Goal: Transaction & Acquisition: Book appointment/travel/reservation

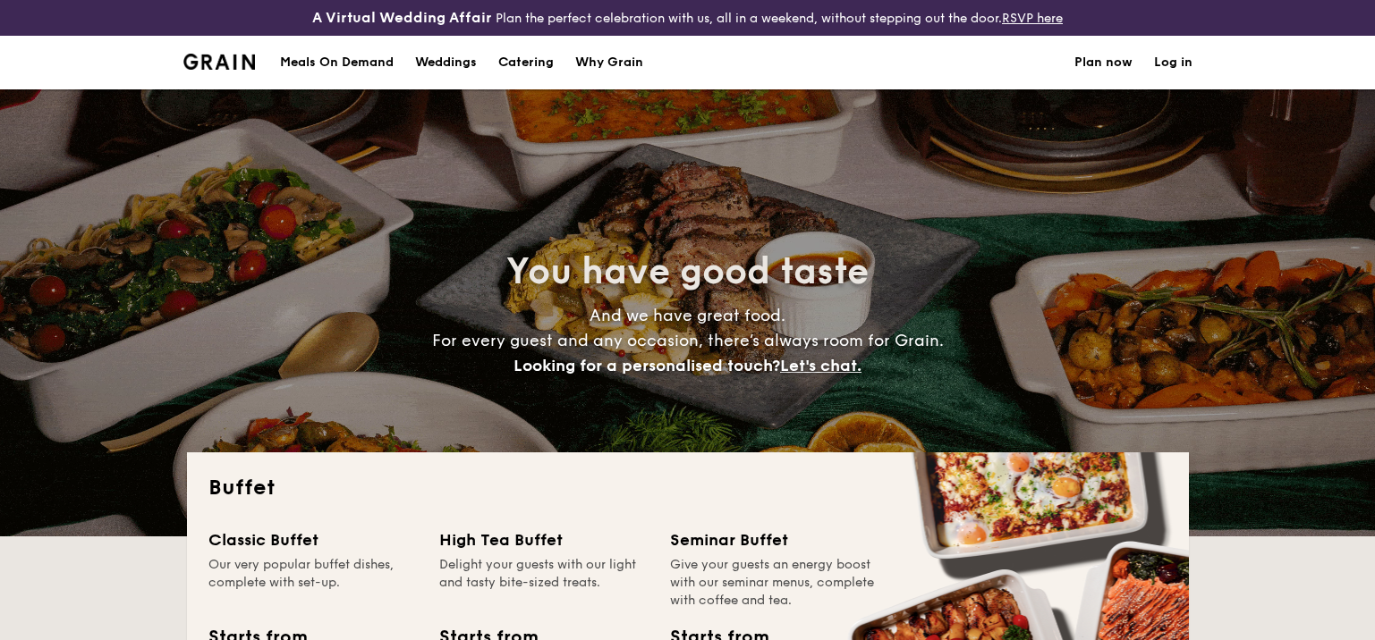
select select
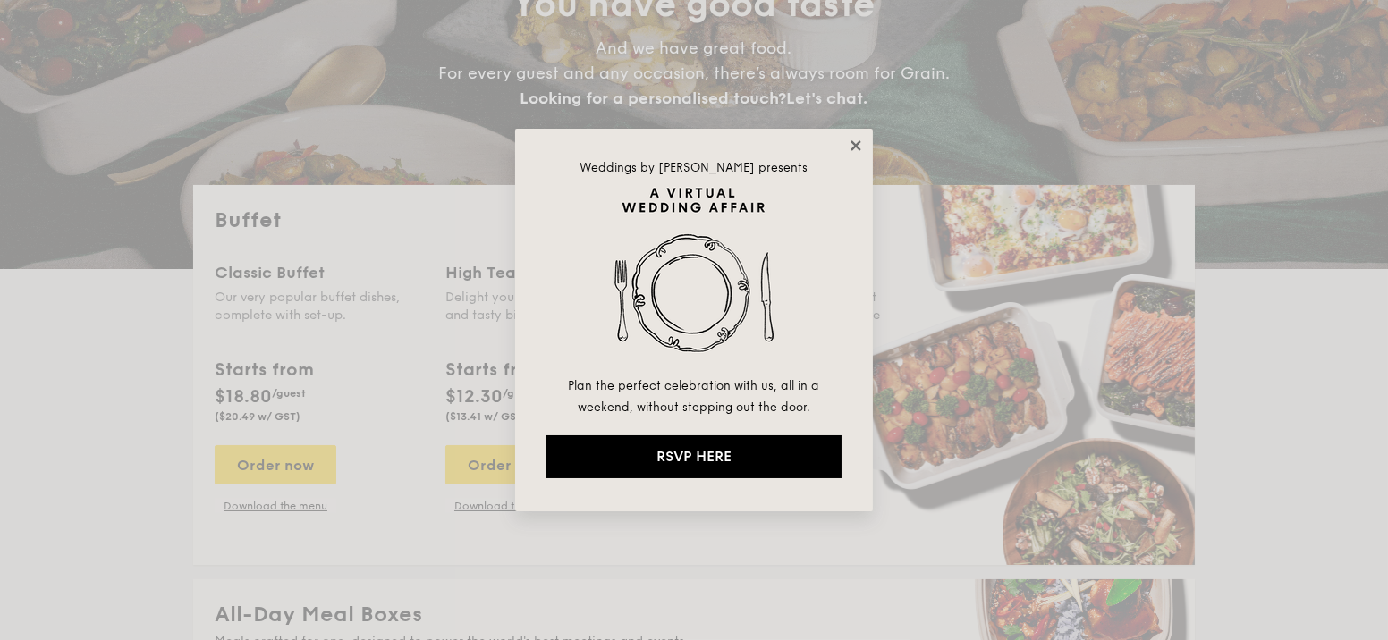
click at [862, 147] on icon at bounding box center [856, 146] width 16 height 16
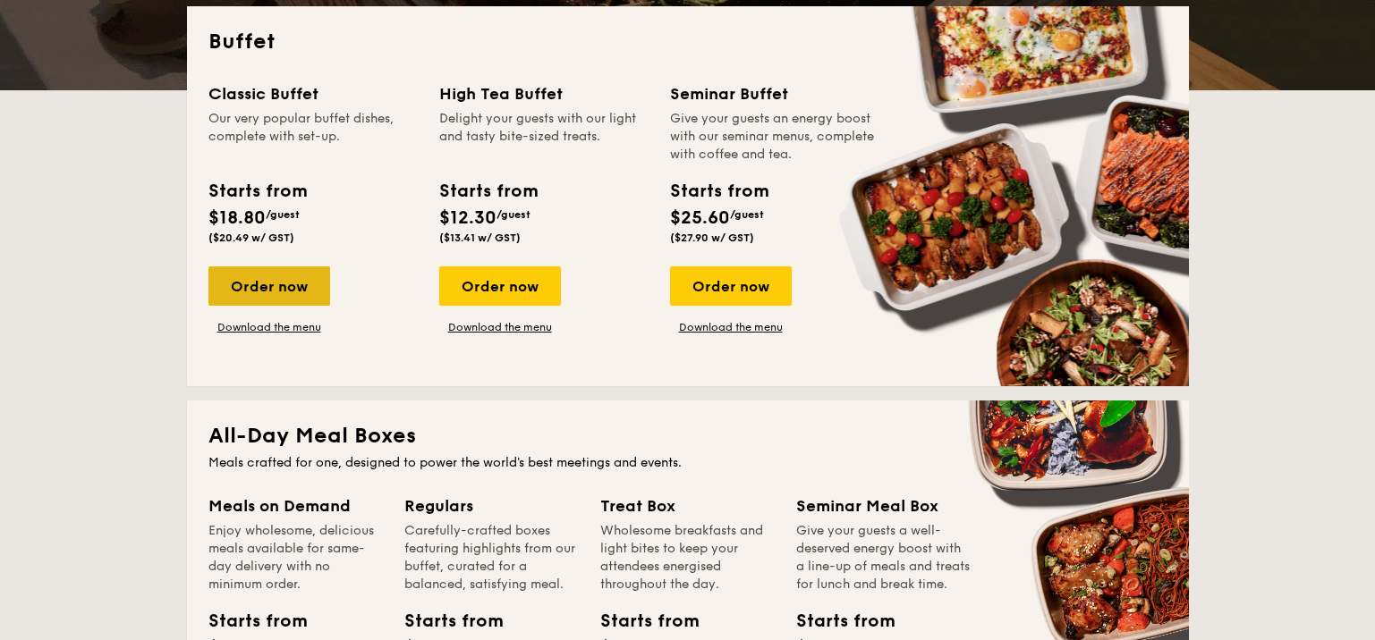
scroll to position [446, 0]
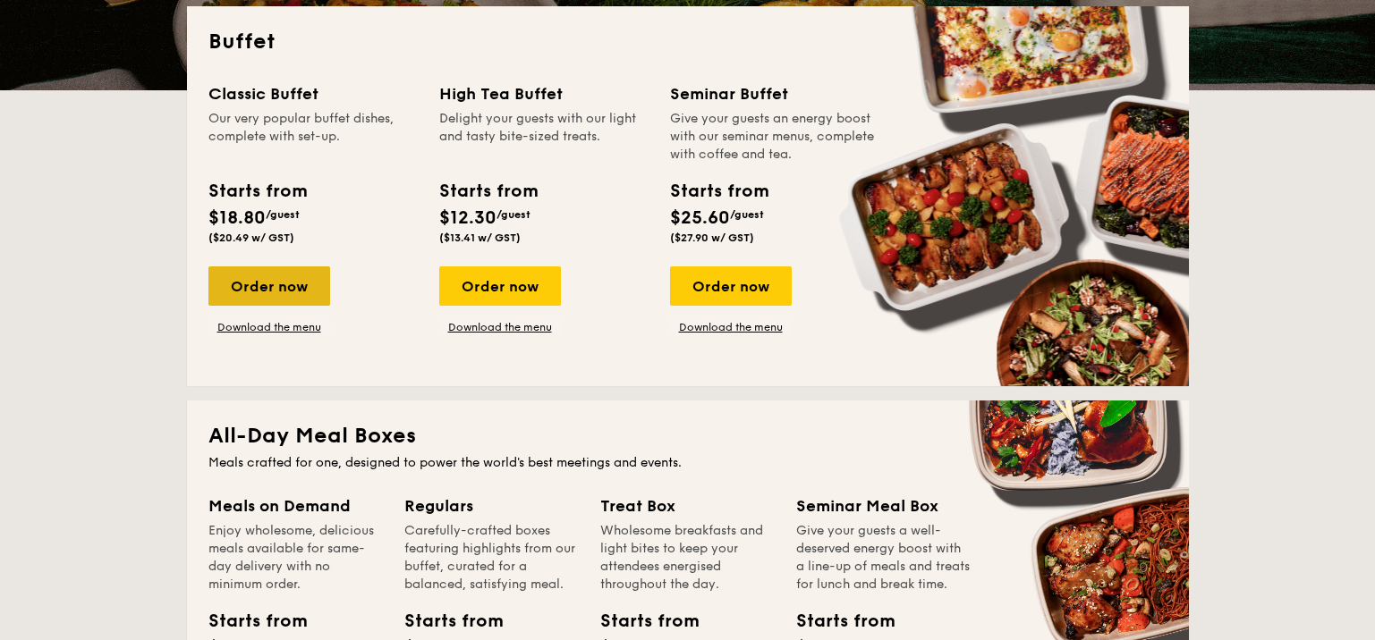
click at [247, 289] on div "Order now" at bounding box center [269, 286] width 122 height 39
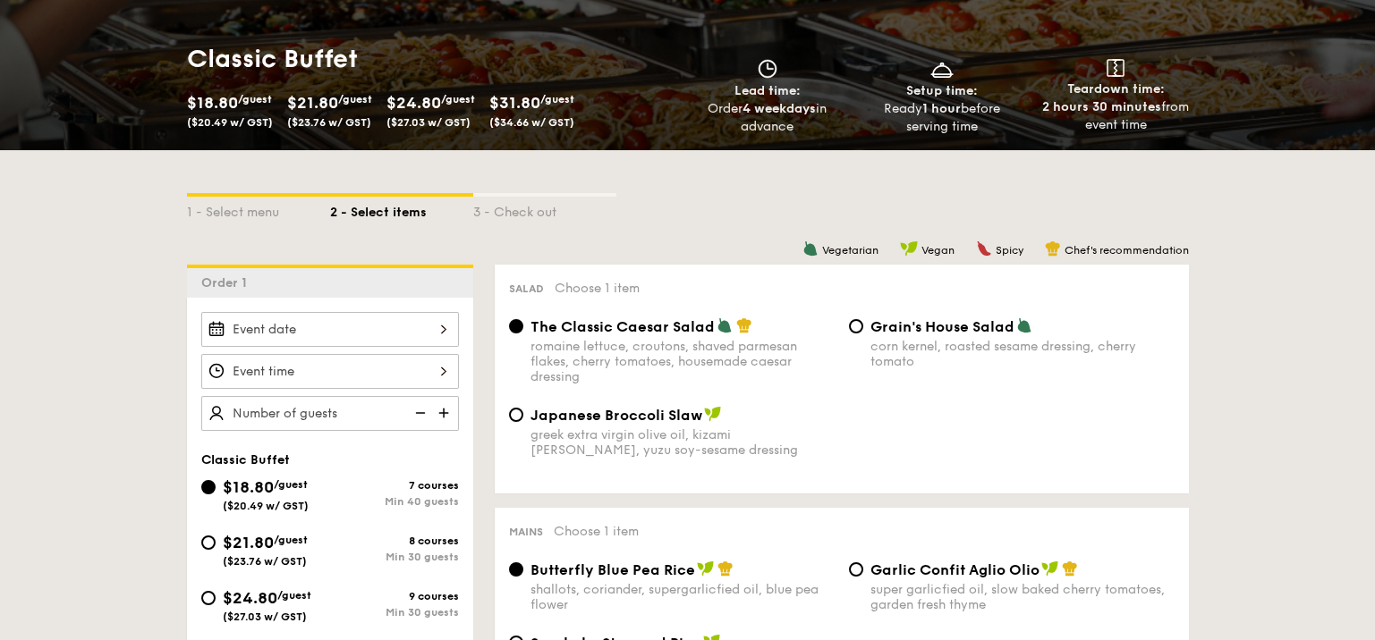
scroll to position [357, 0]
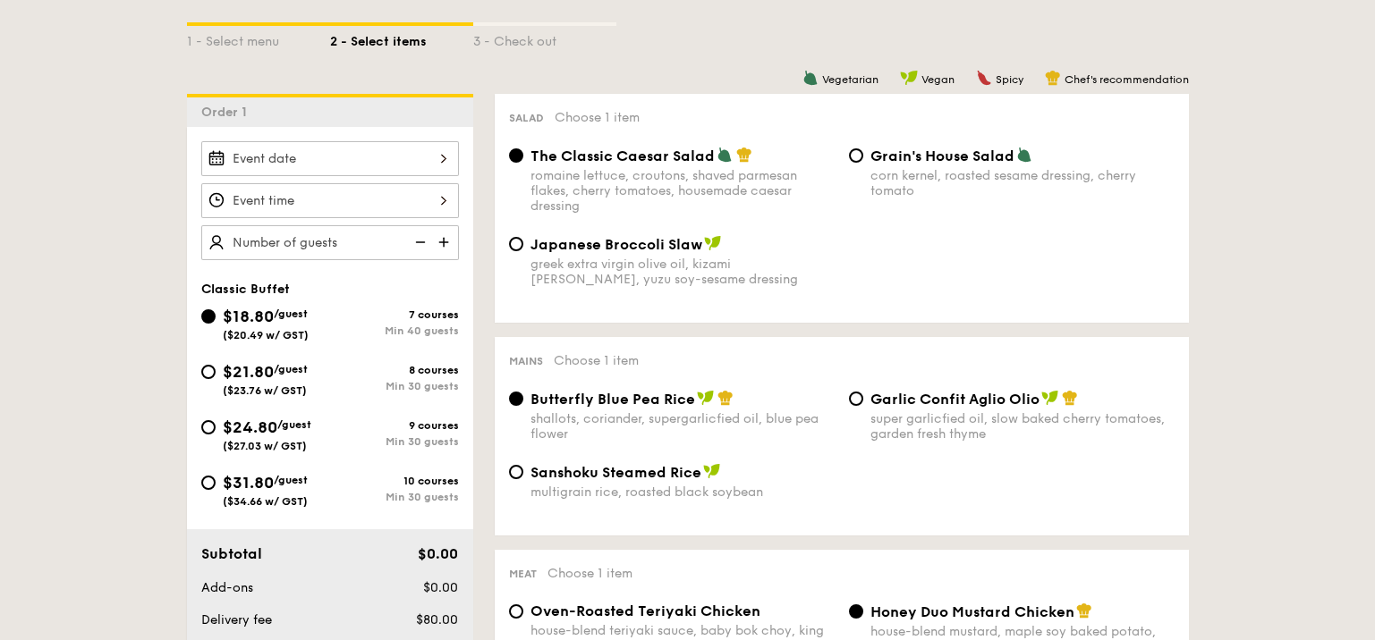
select select
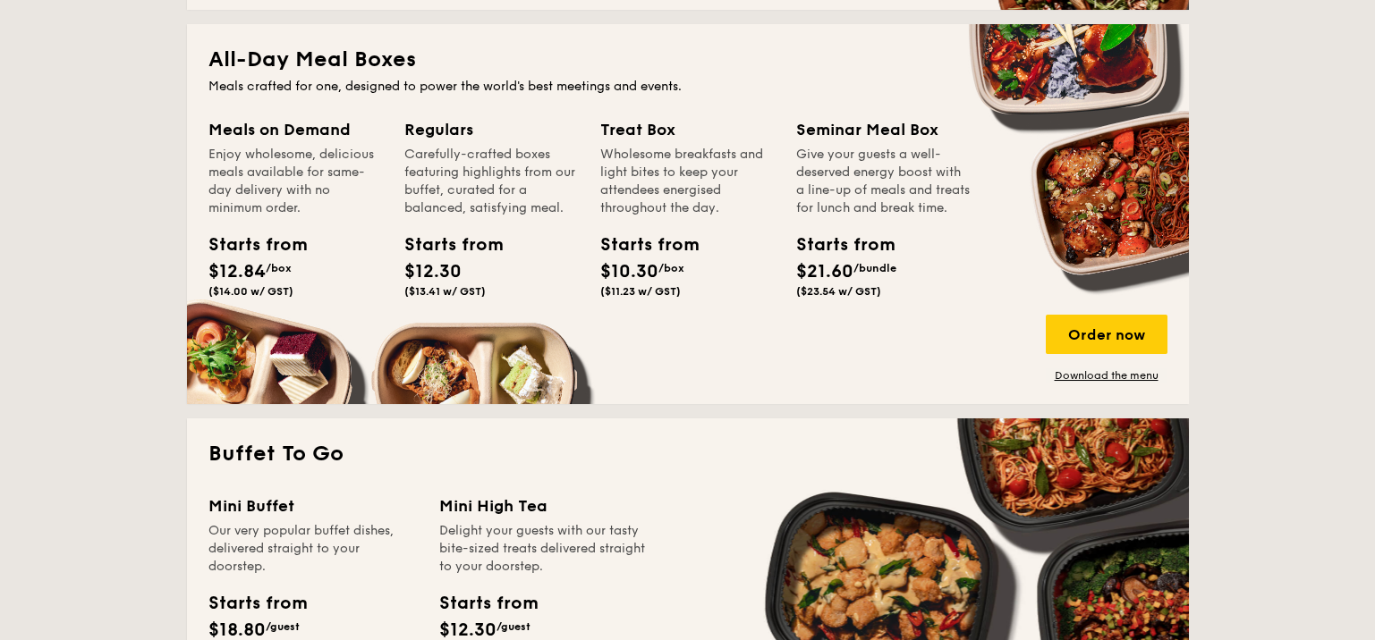
scroll to position [930, 0]
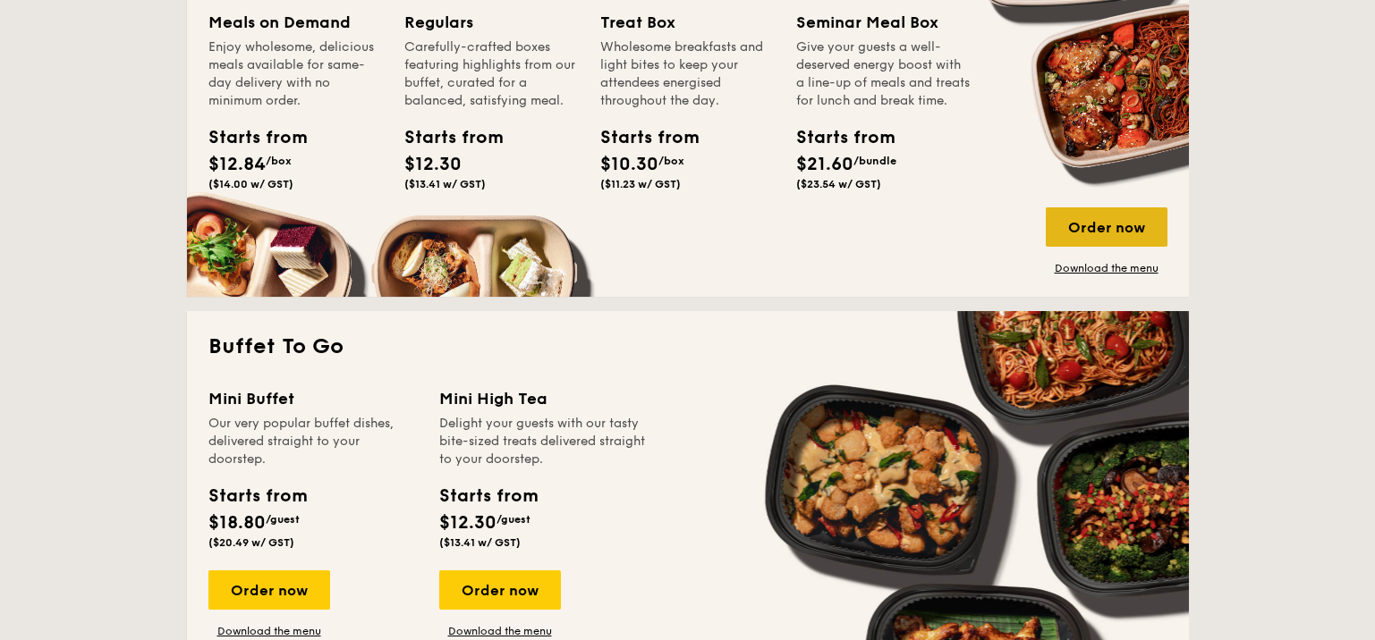
click at [1067, 230] on div "Order now" at bounding box center [1107, 226] width 122 height 39
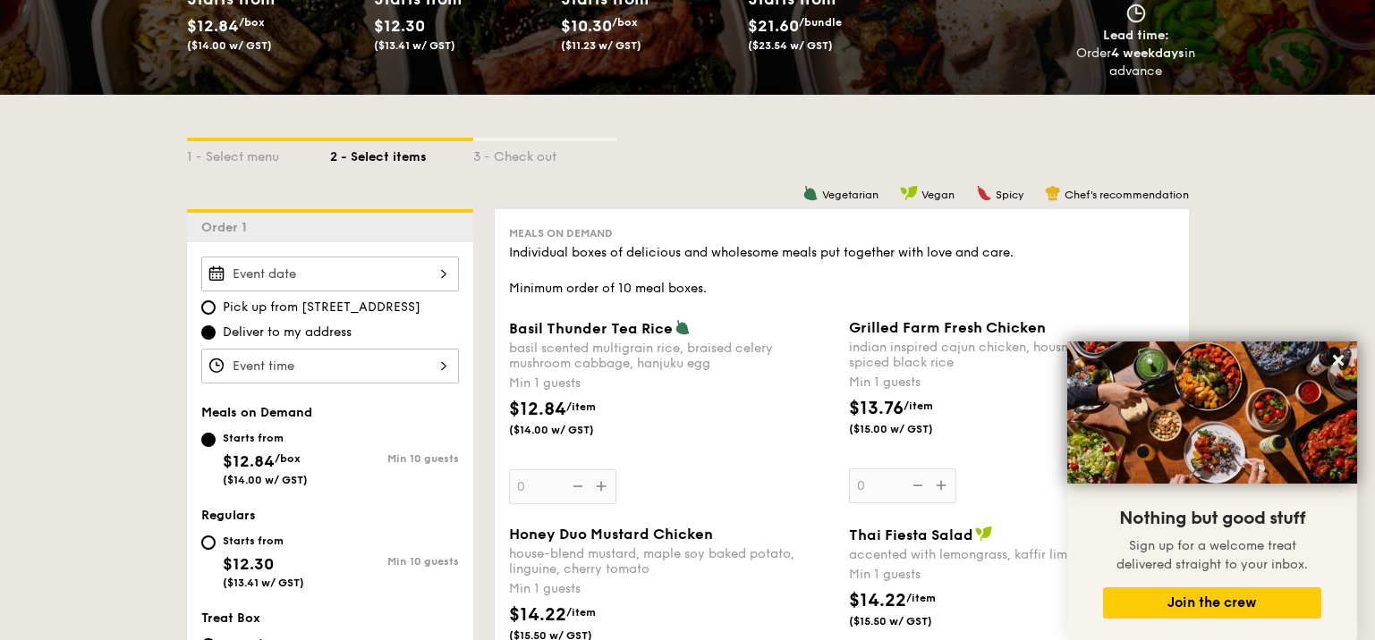
scroll to position [357, 0]
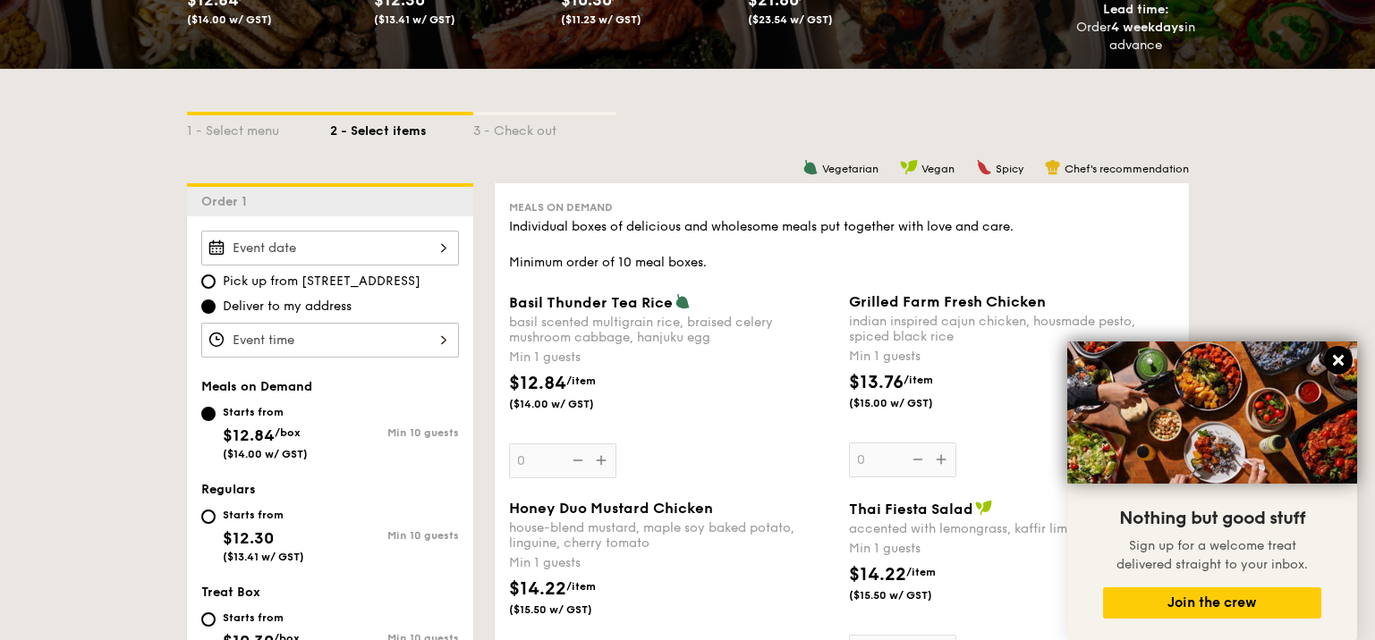
click at [1334, 362] on icon at bounding box center [1338, 360] width 11 height 11
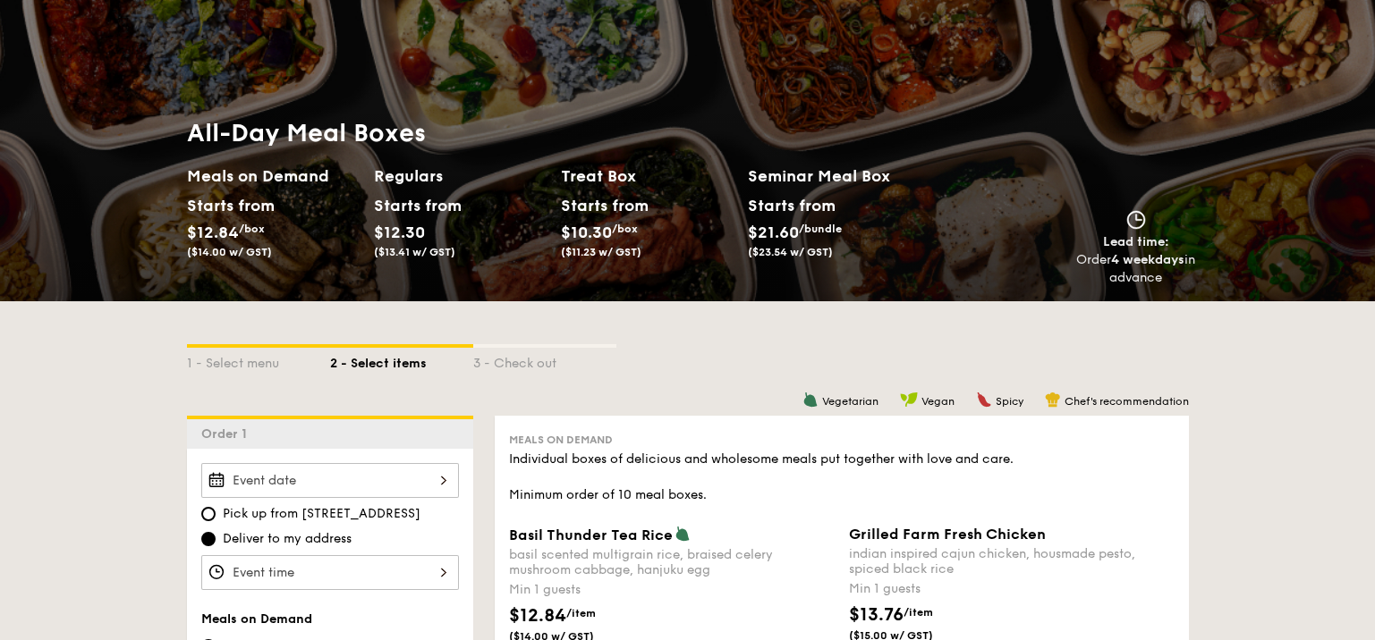
scroll to position [92, 0]
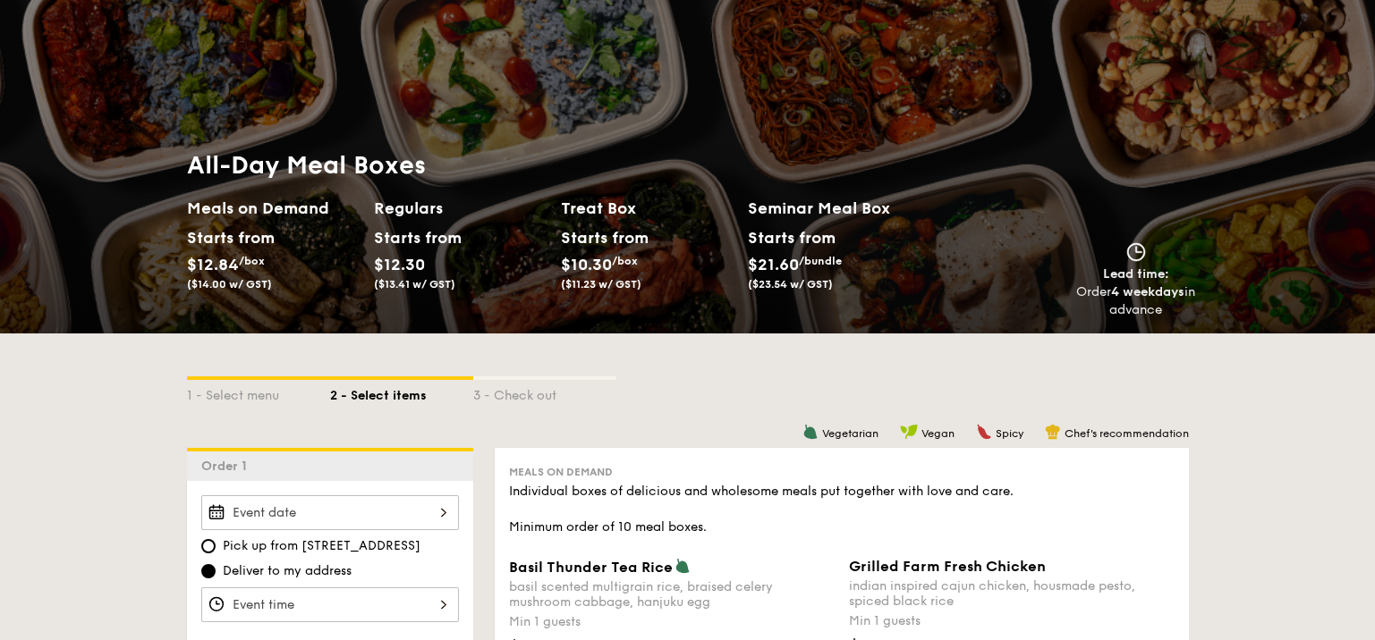
select select
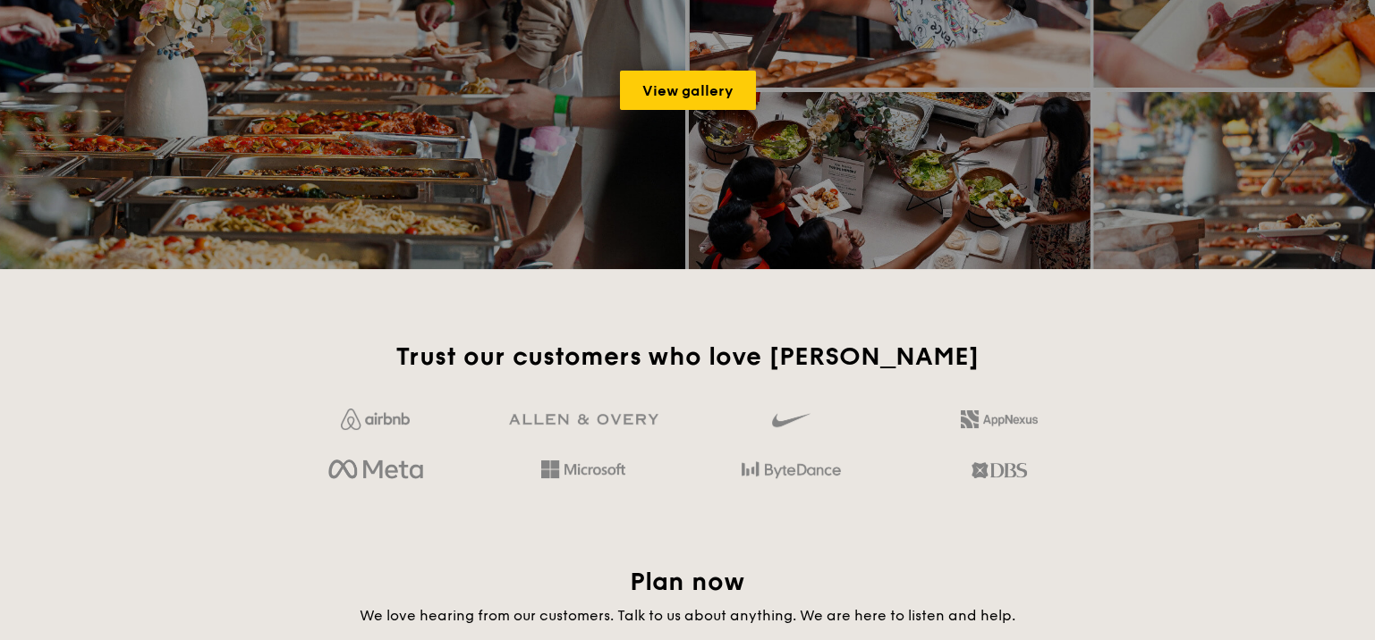
scroll to position [2883, 0]
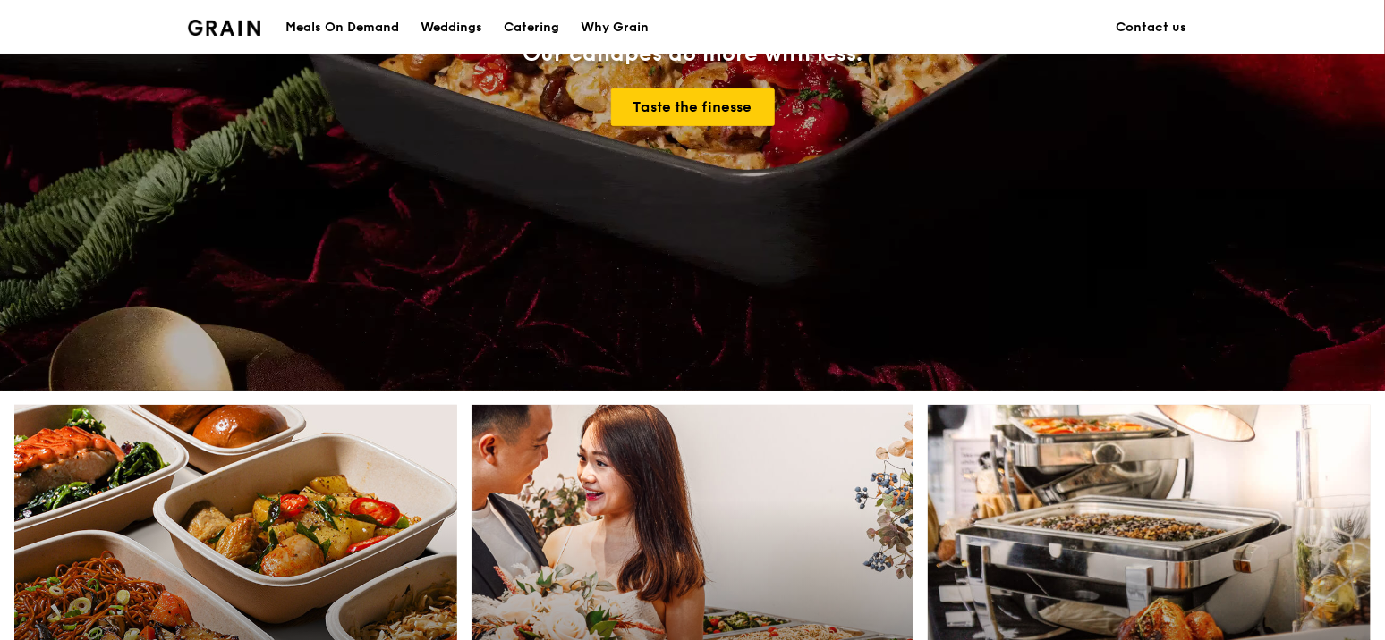
scroll to position [715, 0]
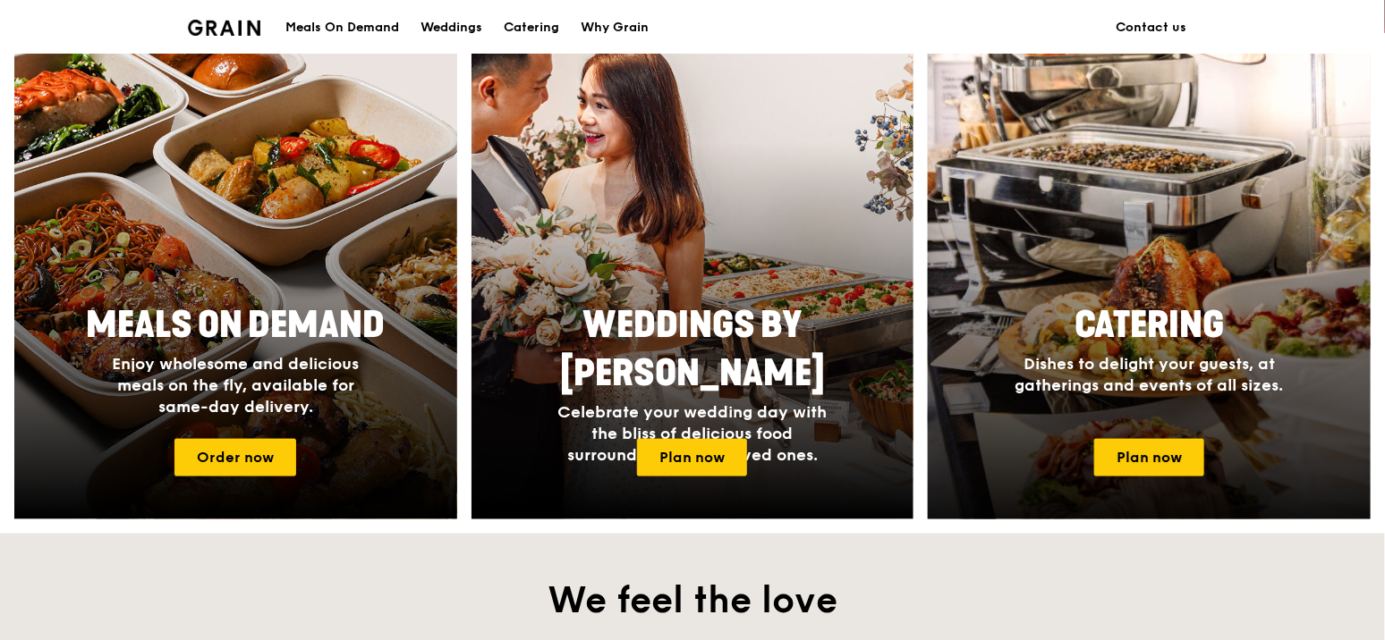
click at [1215, 361] on span "Dishes to delight your guests, at gatherings and events of all sizes." at bounding box center [1149, 374] width 268 height 41
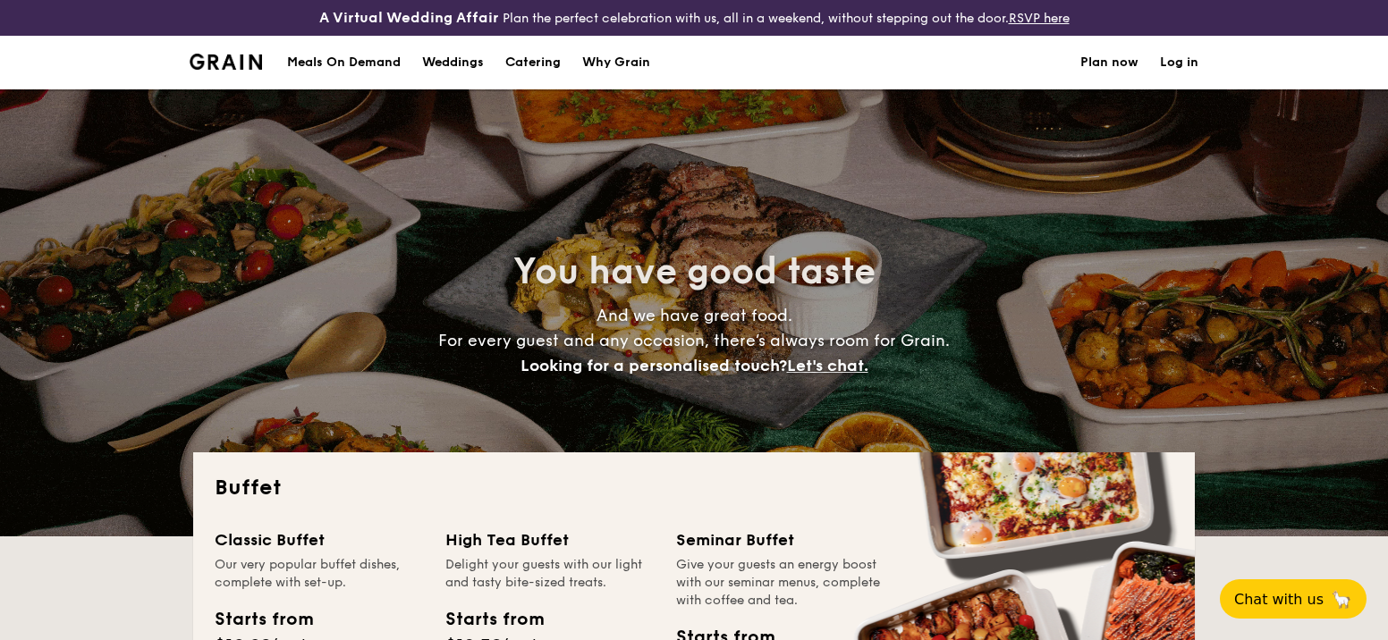
select select
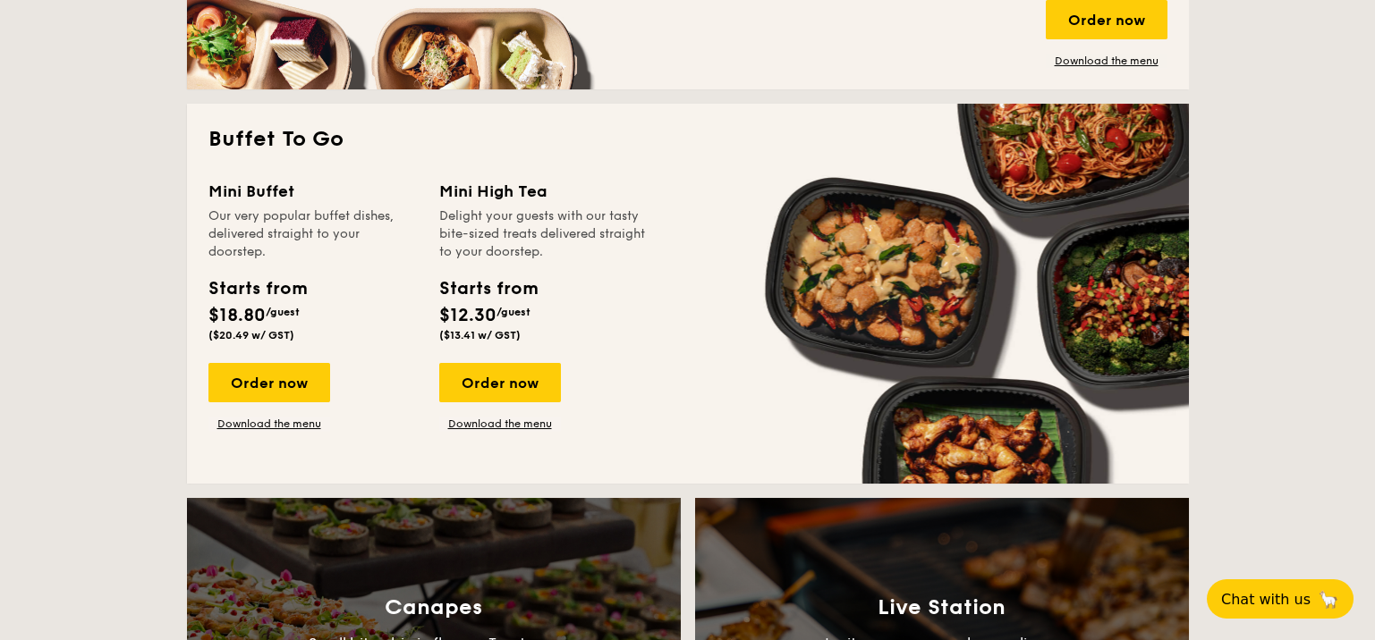
scroll to position [1162, 0]
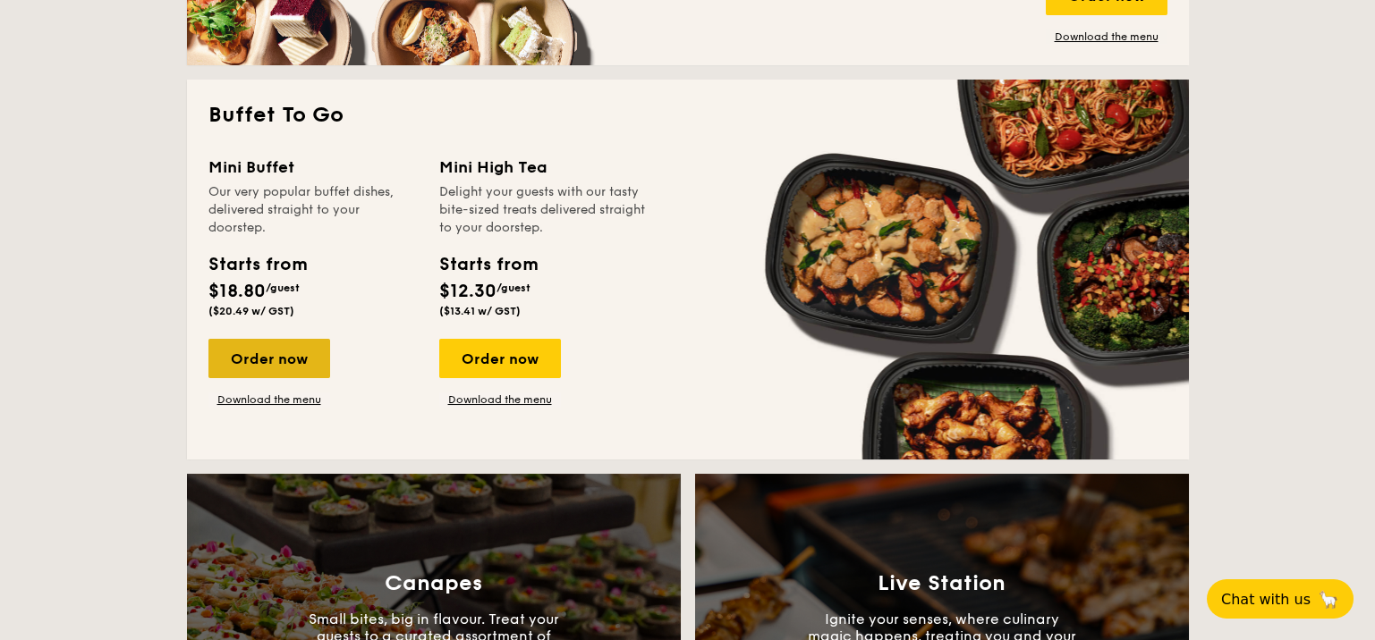
click at [289, 363] on div "Order now" at bounding box center [269, 358] width 122 height 39
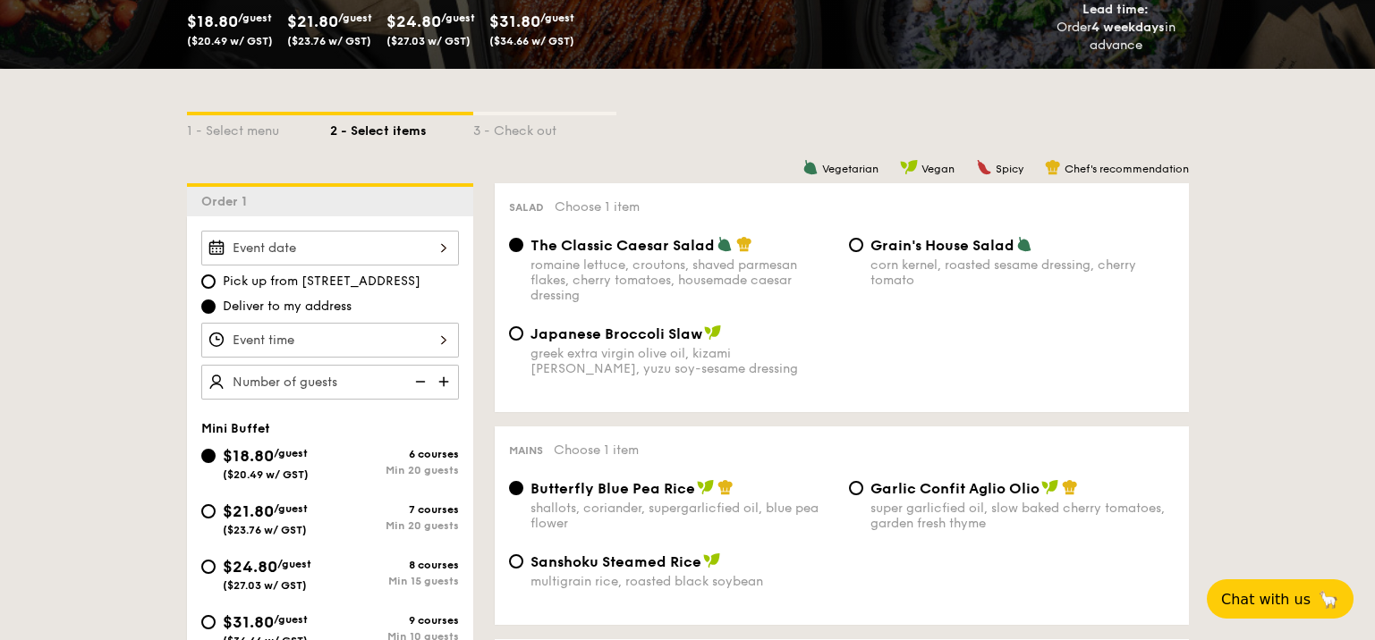
scroll to position [446, 0]
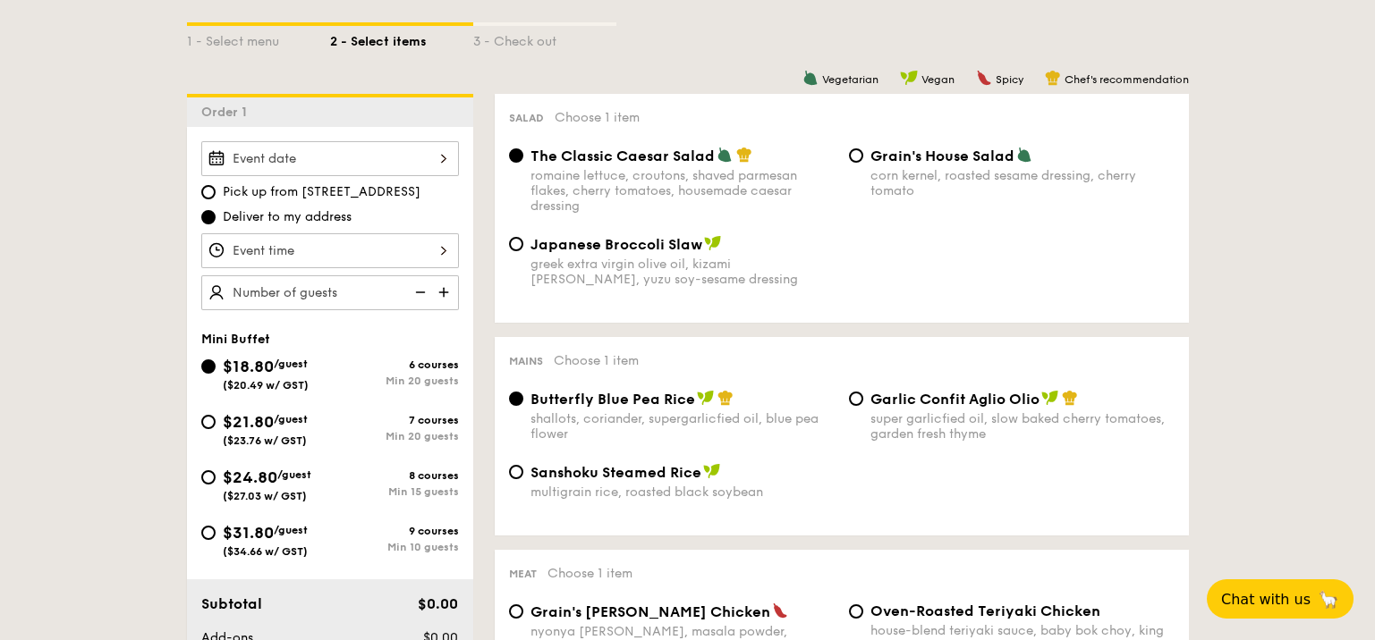
click at [203, 480] on div "$24.80 /guest ($27.03 w/ GST)" at bounding box center [265, 484] width 129 height 38
click at [203, 480] on input "$24.80 /guest ($27.03 w/ GST) 8 courses Min 15 guests" at bounding box center [208, 477] width 14 height 14
radio input "true"
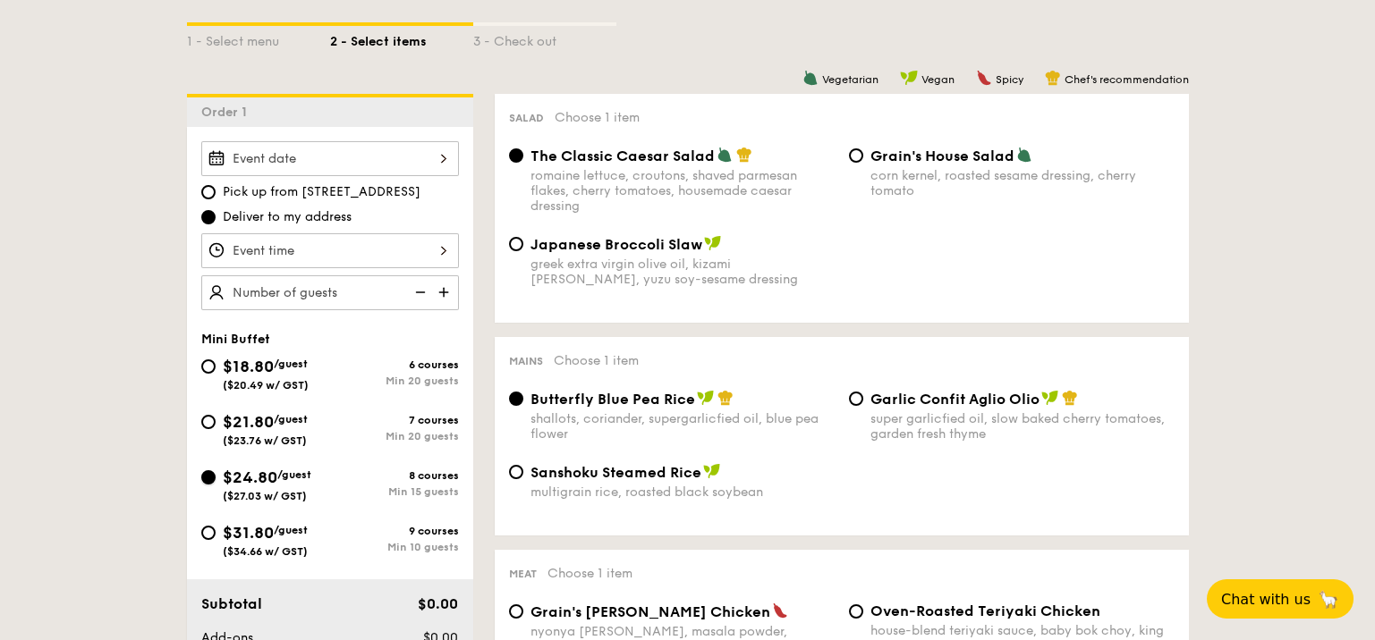
radio input "false"
radio input "true"
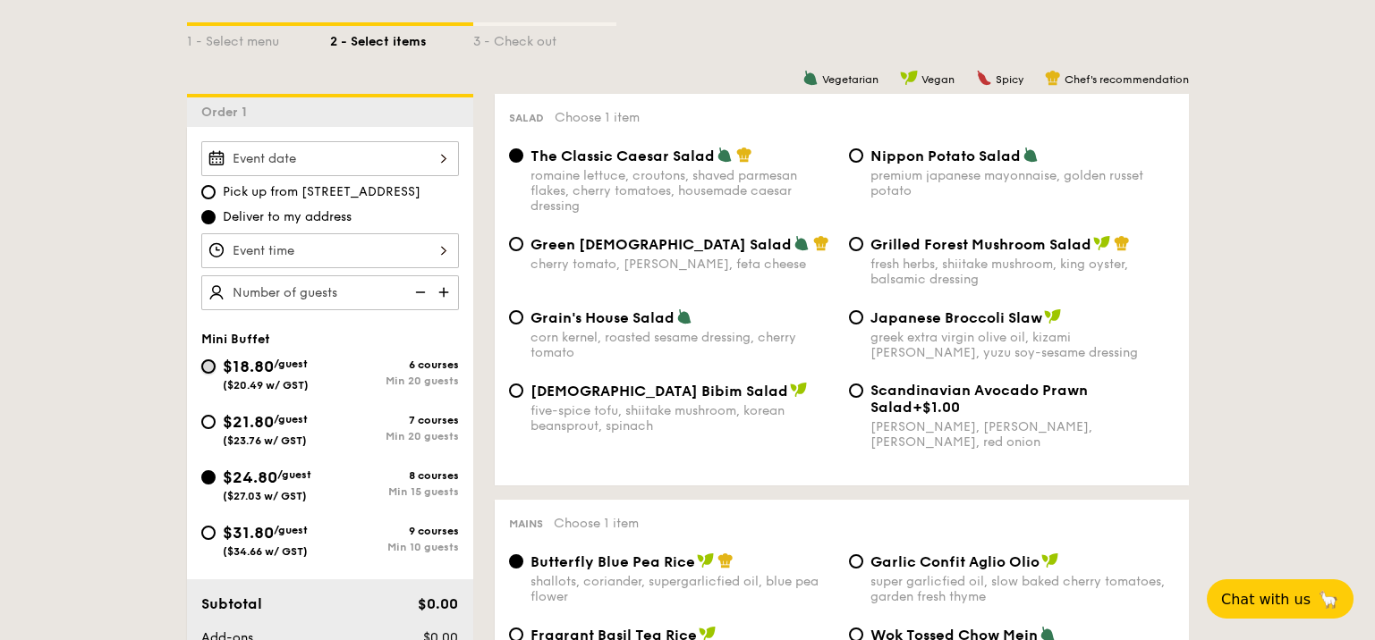
click at [205, 365] on input "$18.80 /guest ($20.49 w/ GST) 6 courses Min 20 guests" at bounding box center [208, 367] width 14 height 14
radio input "true"
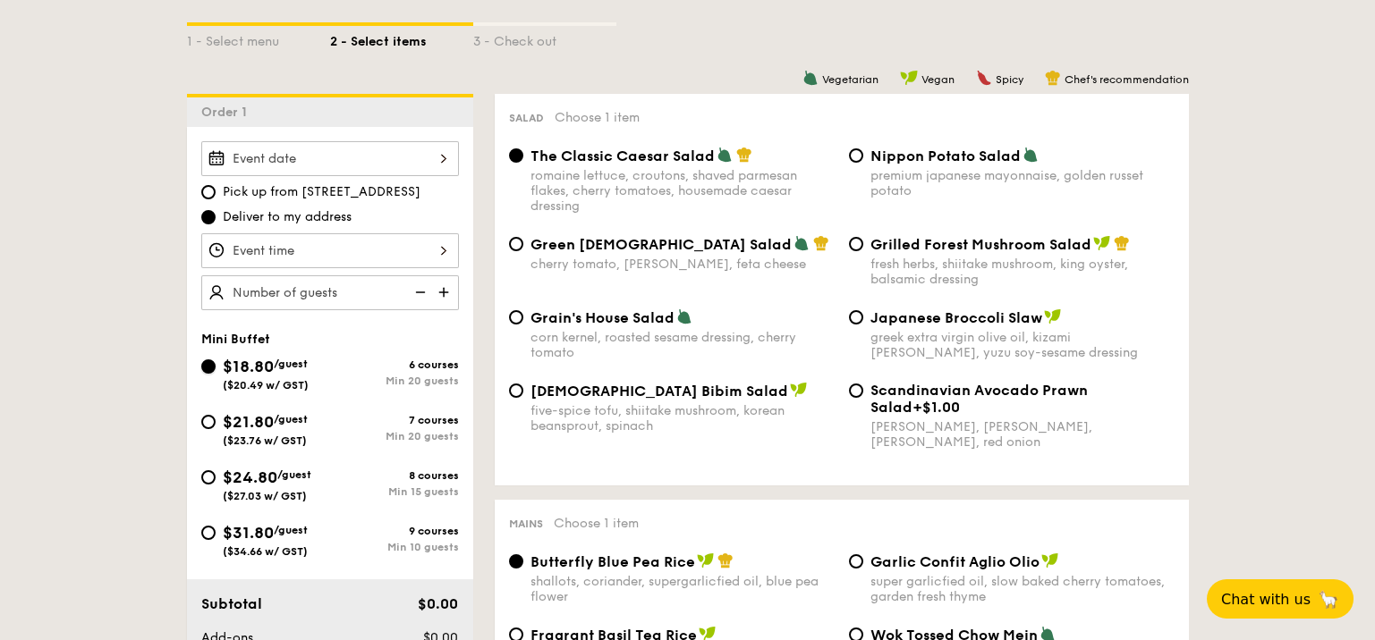
radio input "true"
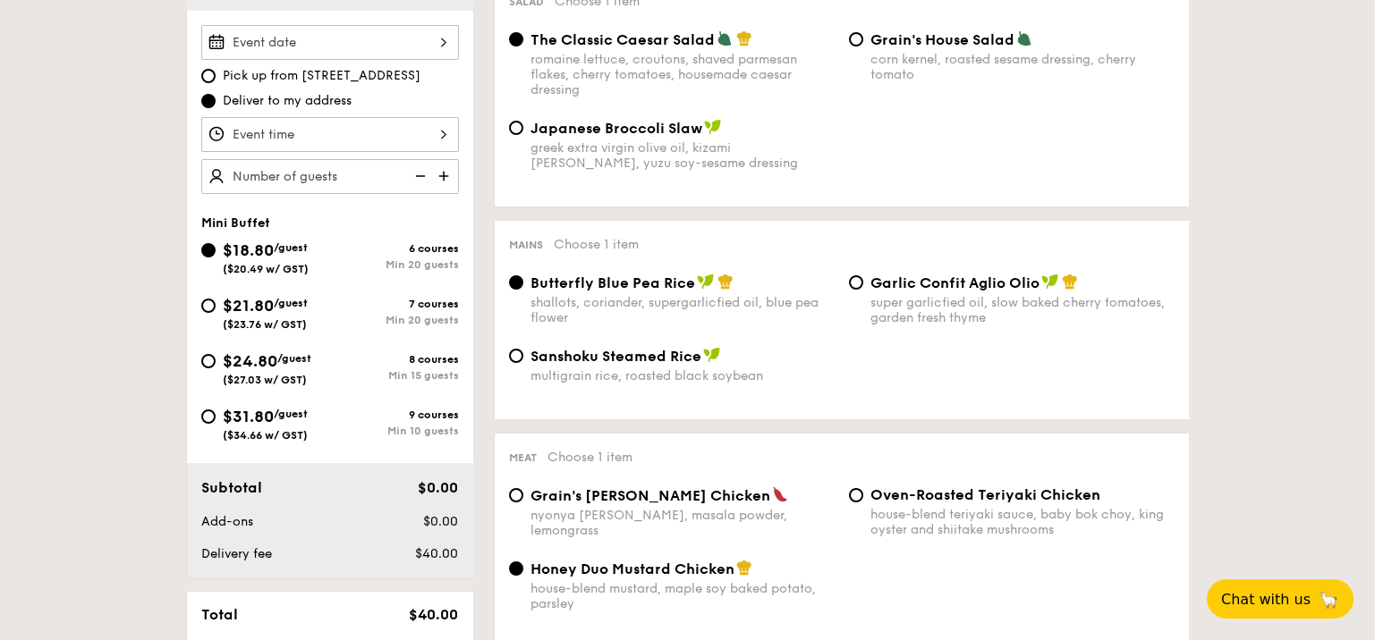
scroll to position [536, 0]
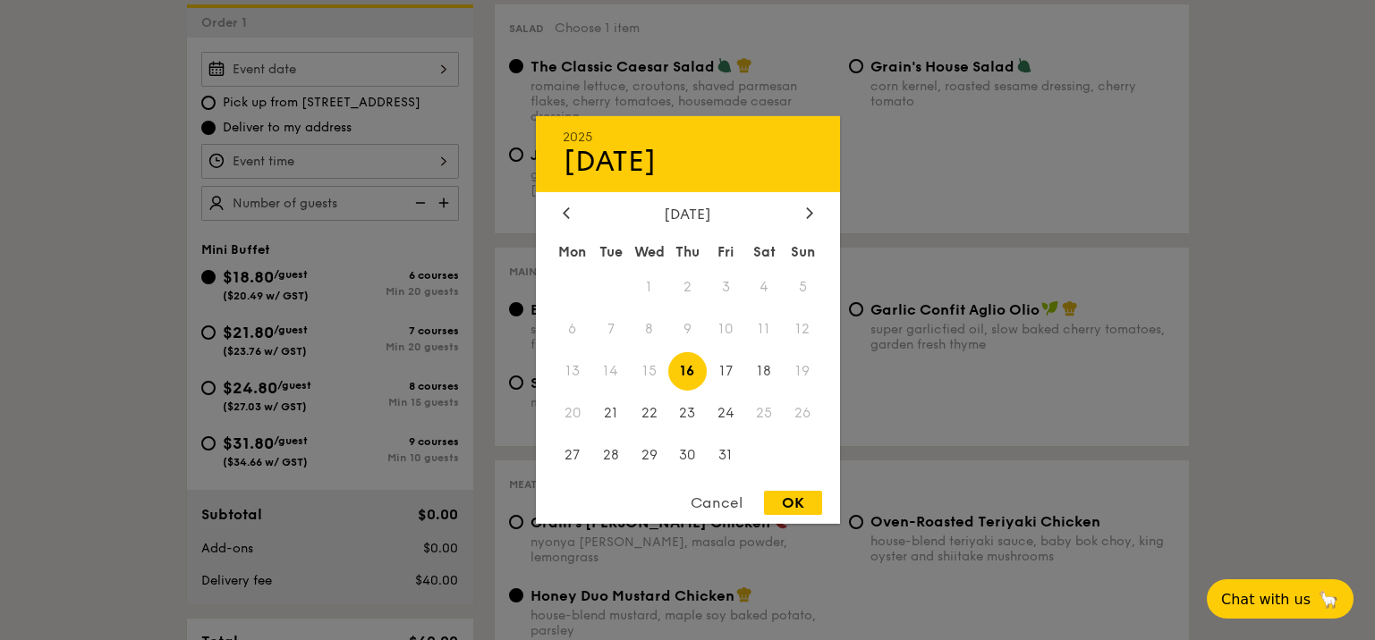
click at [336, 69] on div "2025 Oct [DATE] Tue Wed Thu Fri Sat Sun 1 2 3 4 5 6 7 8 9 10 11 12 13 14 15 16 …" at bounding box center [330, 69] width 258 height 35
drag, startPoint x: 683, startPoint y: 457, endPoint x: 658, endPoint y: 468, distance: 27.2
click at [658, 468] on div "Mon Tue Wed Thu Fri Sat Sun 1 2 3 4 5 6 7 8 9 10 11 12 13 14 15 16 17 18 19 20 …" at bounding box center [688, 356] width 304 height 241
click at [649, 469] on span "29" at bounding box center [649, 455] width 38 height 38
click at [777, 503] on div "OK" at bounding box center [793, 503] width 58 height 24
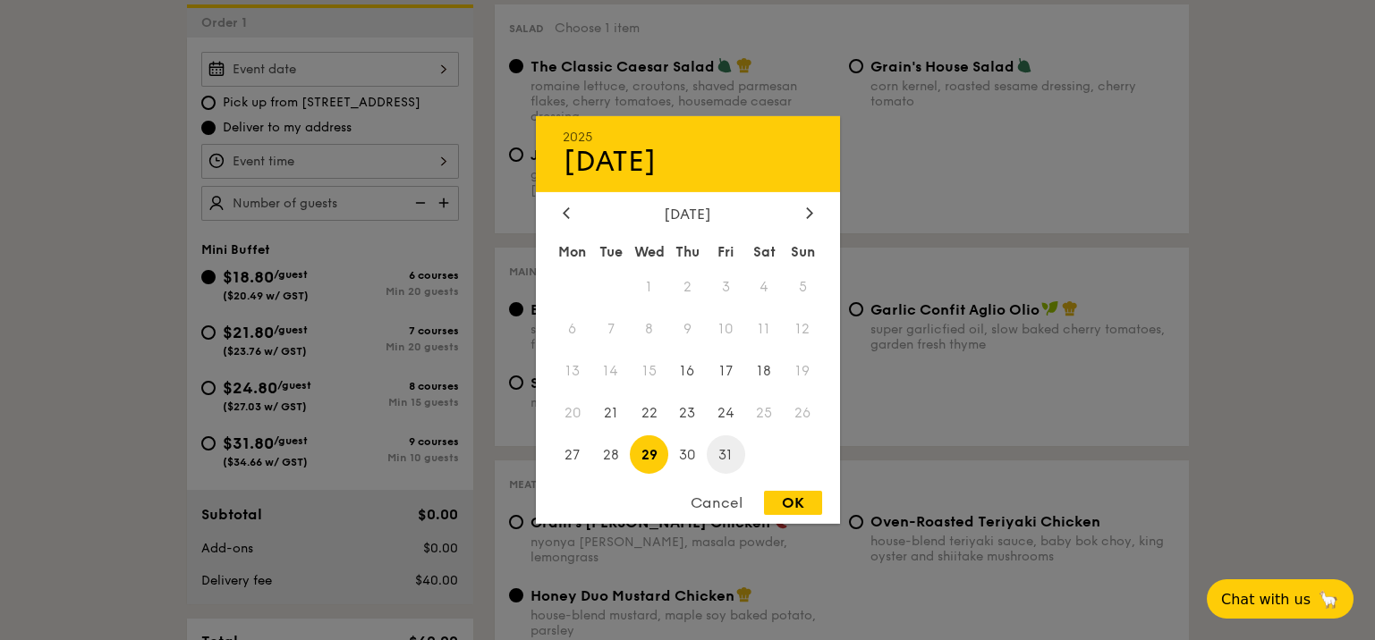
type input "[DATE]"
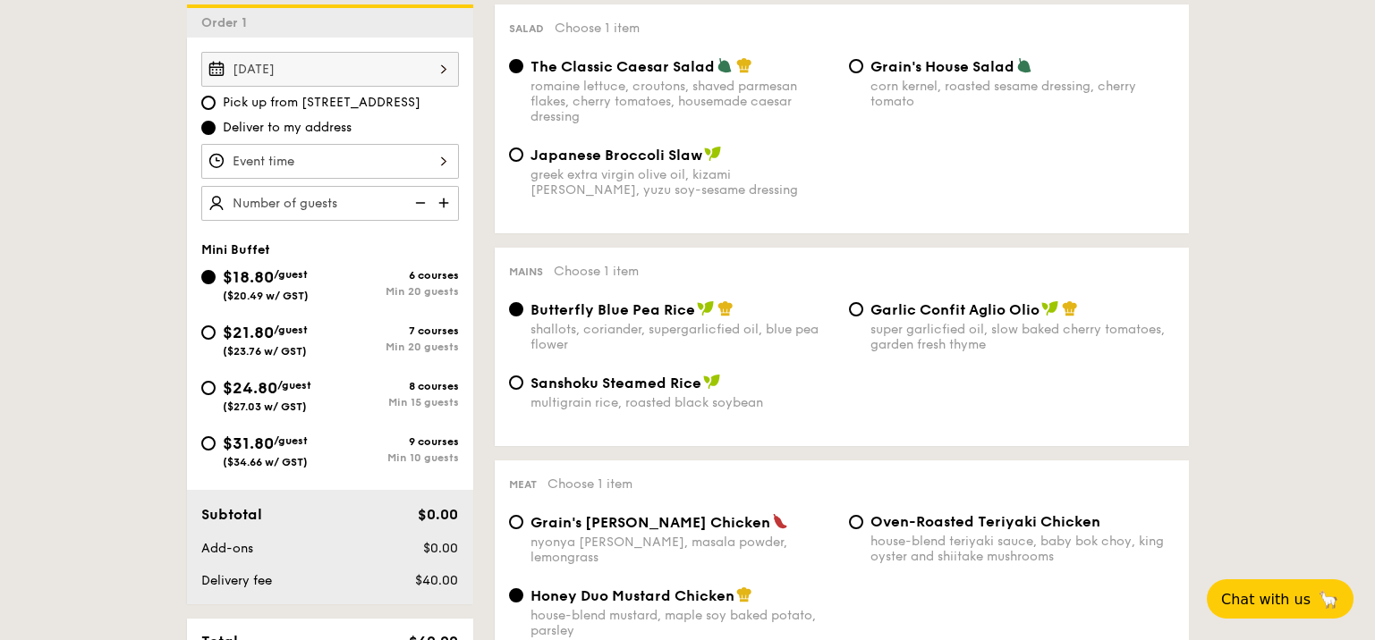
click at [397, 164] on div at bounding box center [330, 161] width 258 height 35
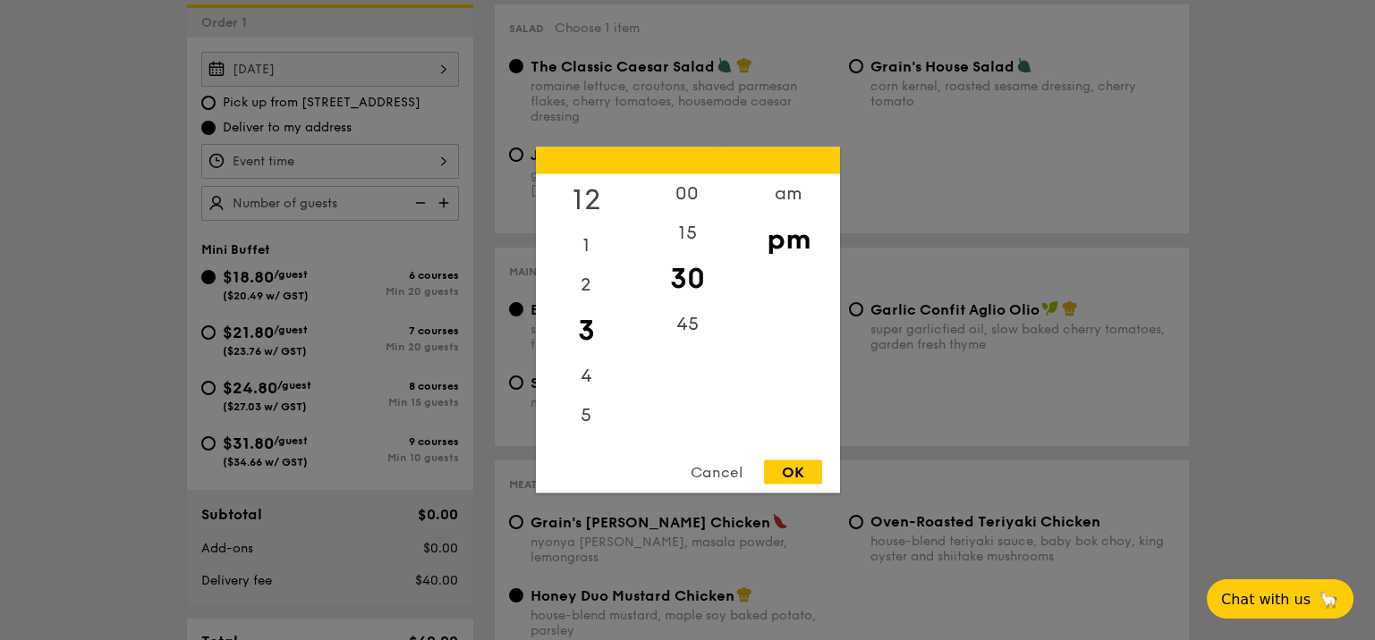
click at [582, 202] on div "12" at bounding box center [586, 200] width 101 height 52
click at [678, 188] on div "00" at bounding box center [687, 200] width 101 height 52
click at [799, 470] on div "OK" at bounding box center [793, 473] width 58 height 24
type input "12:00PM"
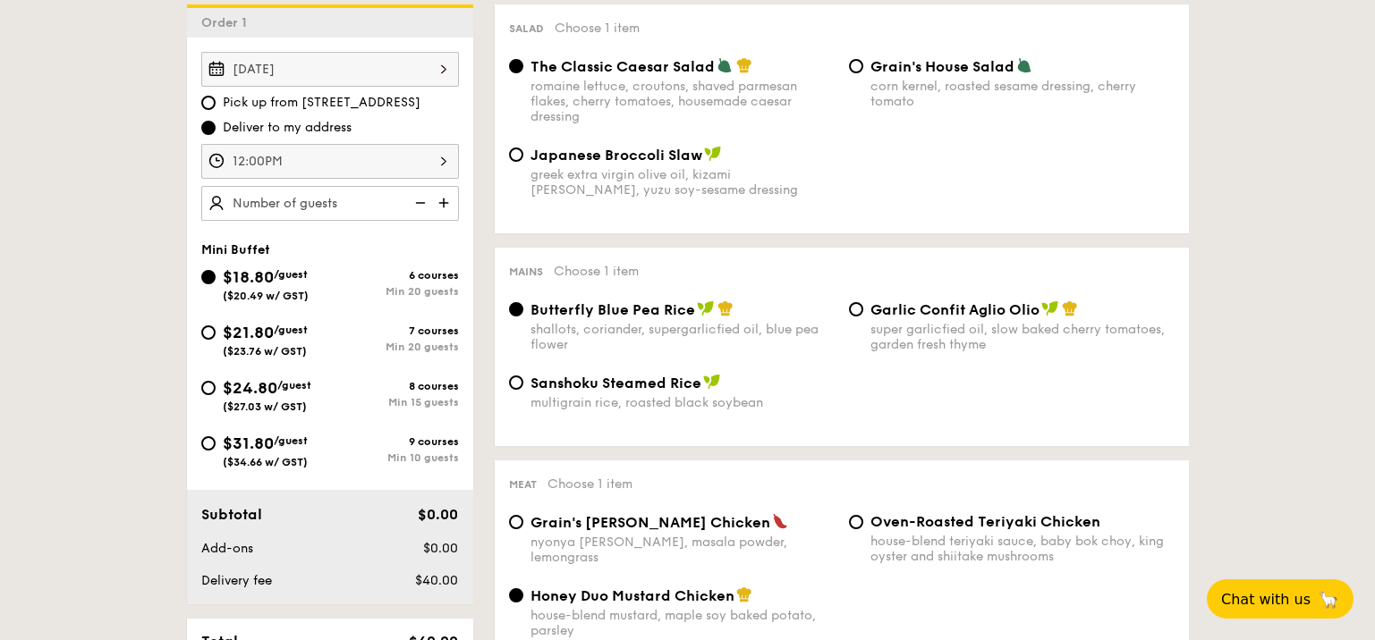
click at [442, 203] on img at bounding box center [445, 203] width 27 height 34
type input "20 guests"
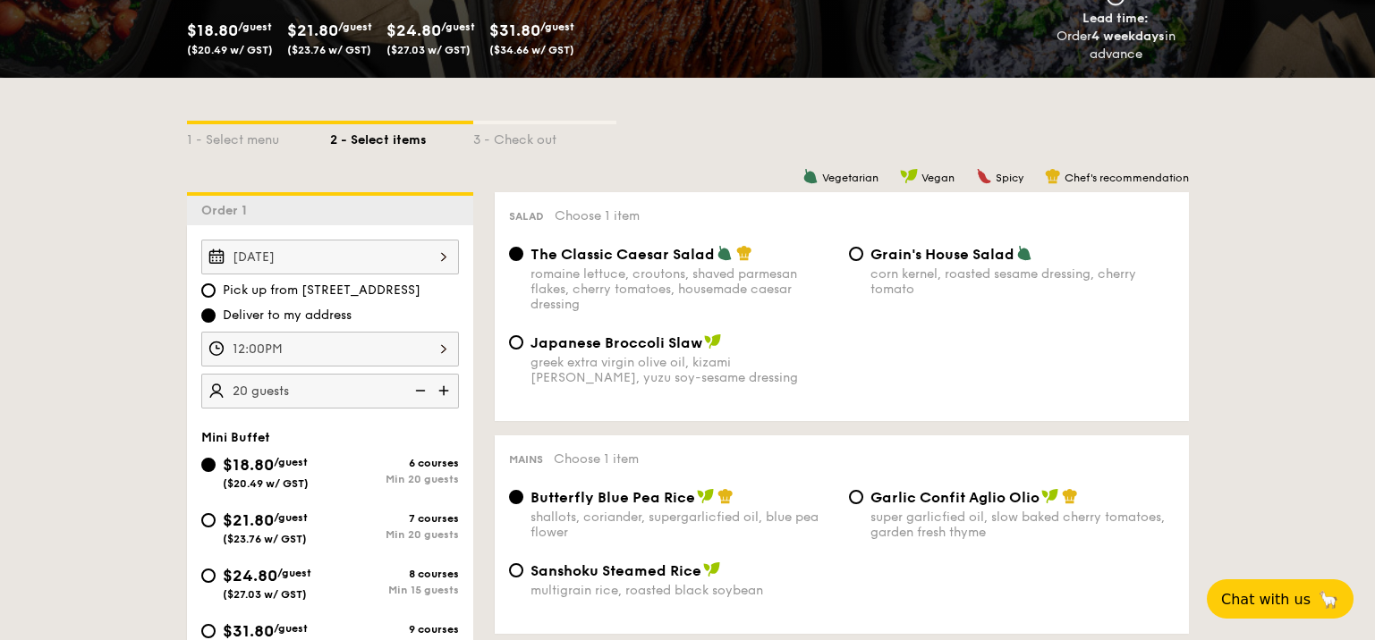
scroll to position [267, 0]
